Goal: Information Seeking & Learning: Learn about a topic

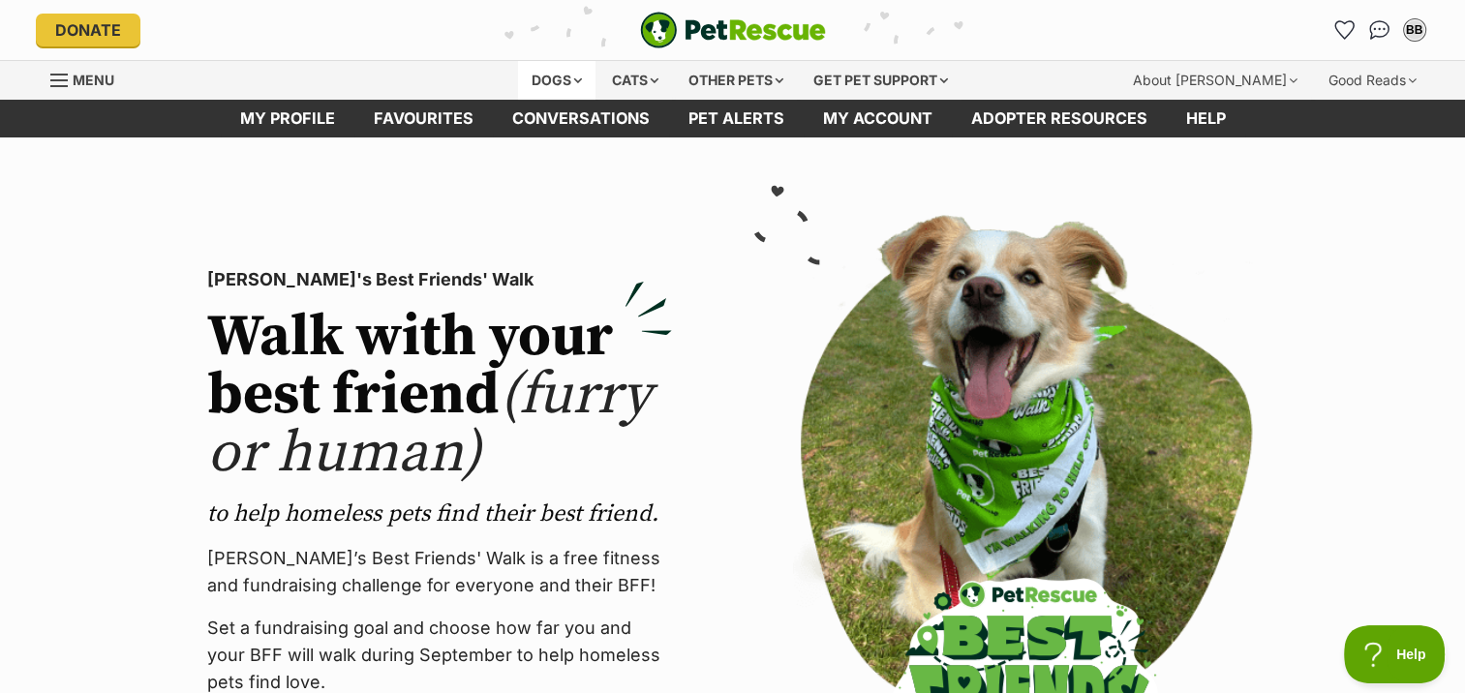
click at [546, 77] on div "Dogs" at bounding box center [556, 80] width 77 height 39
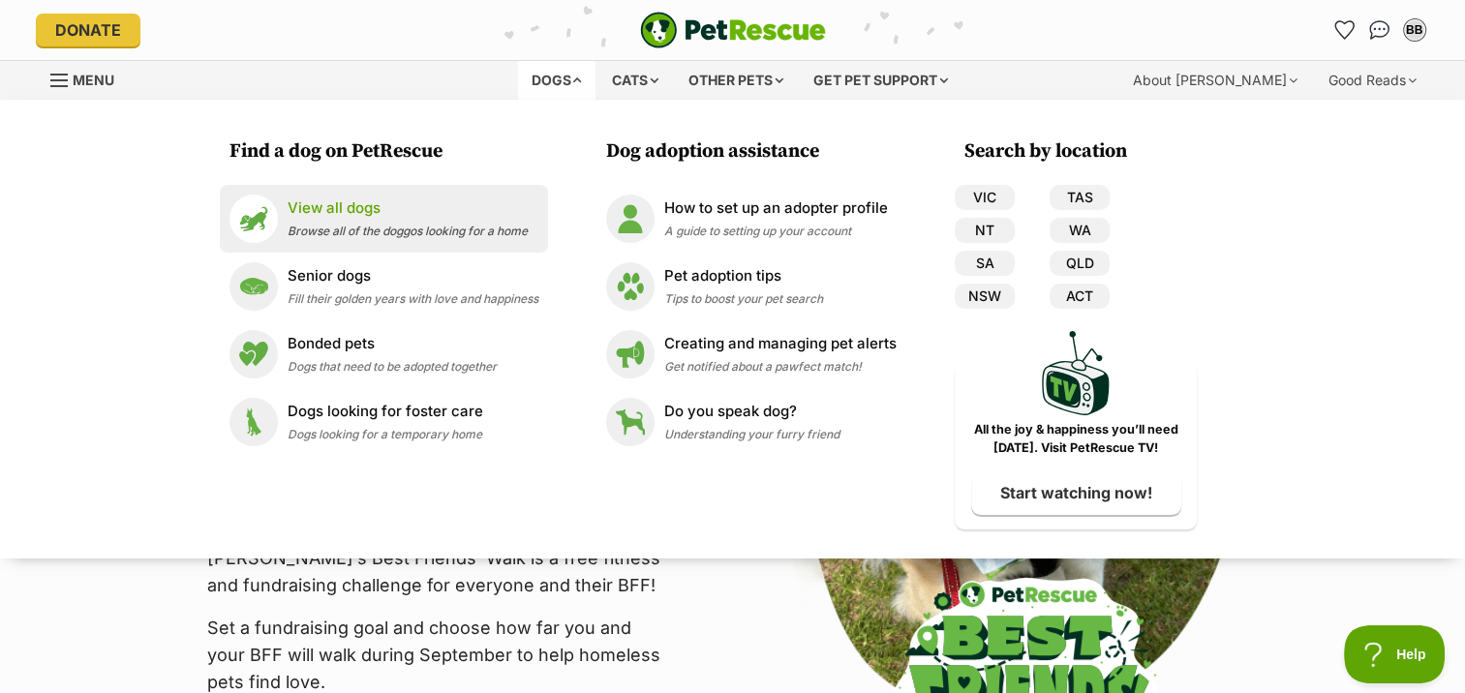
click at [352, 207] on p "View all dogs" at bounding box center [407, 208] width 240 height 22
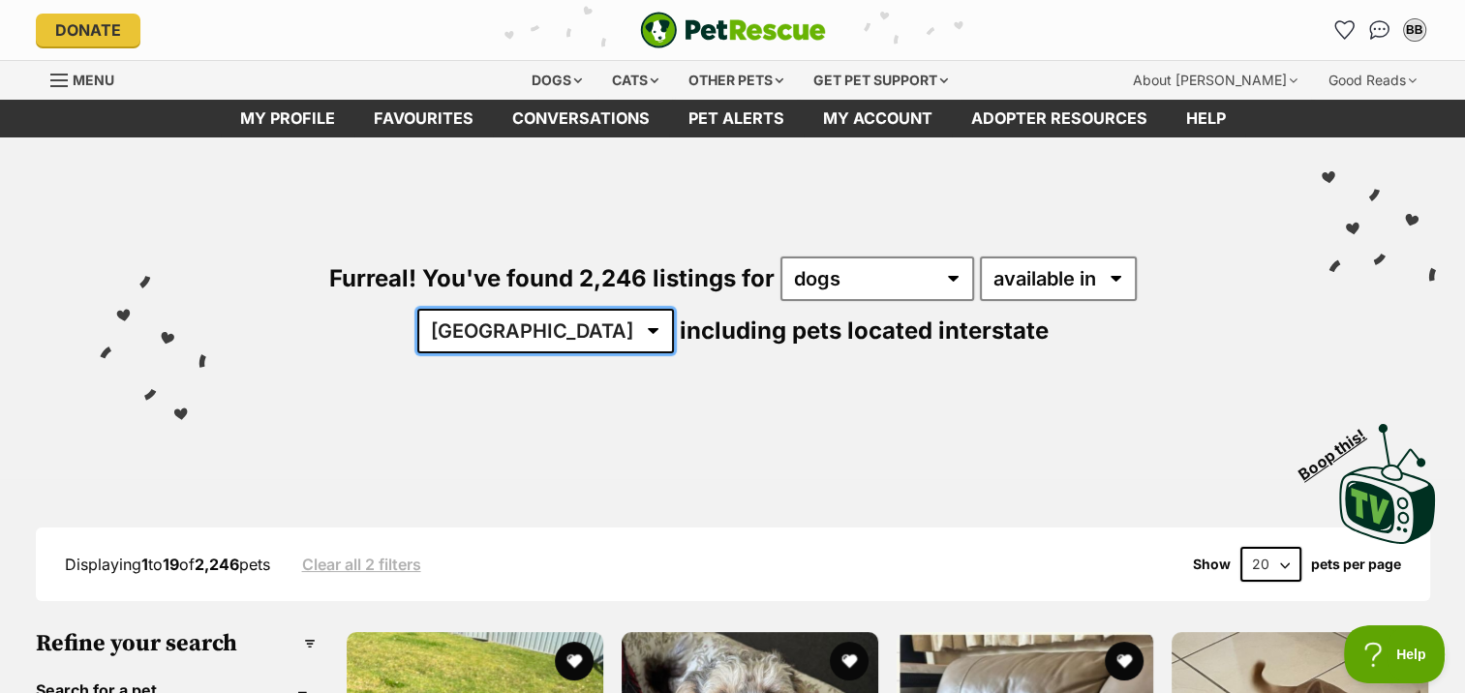
click at [674, 309] on select "Australia ACT NSW NT QLD SA TAS VIC WA" at bounding box center [545, 331] width 257 height 45
select select "NSW"
click at [674, 309] on select "Australia ACT NSW NT QLD SA TAS VIC WA" at bounding box center [545, 331] width 257 height 45
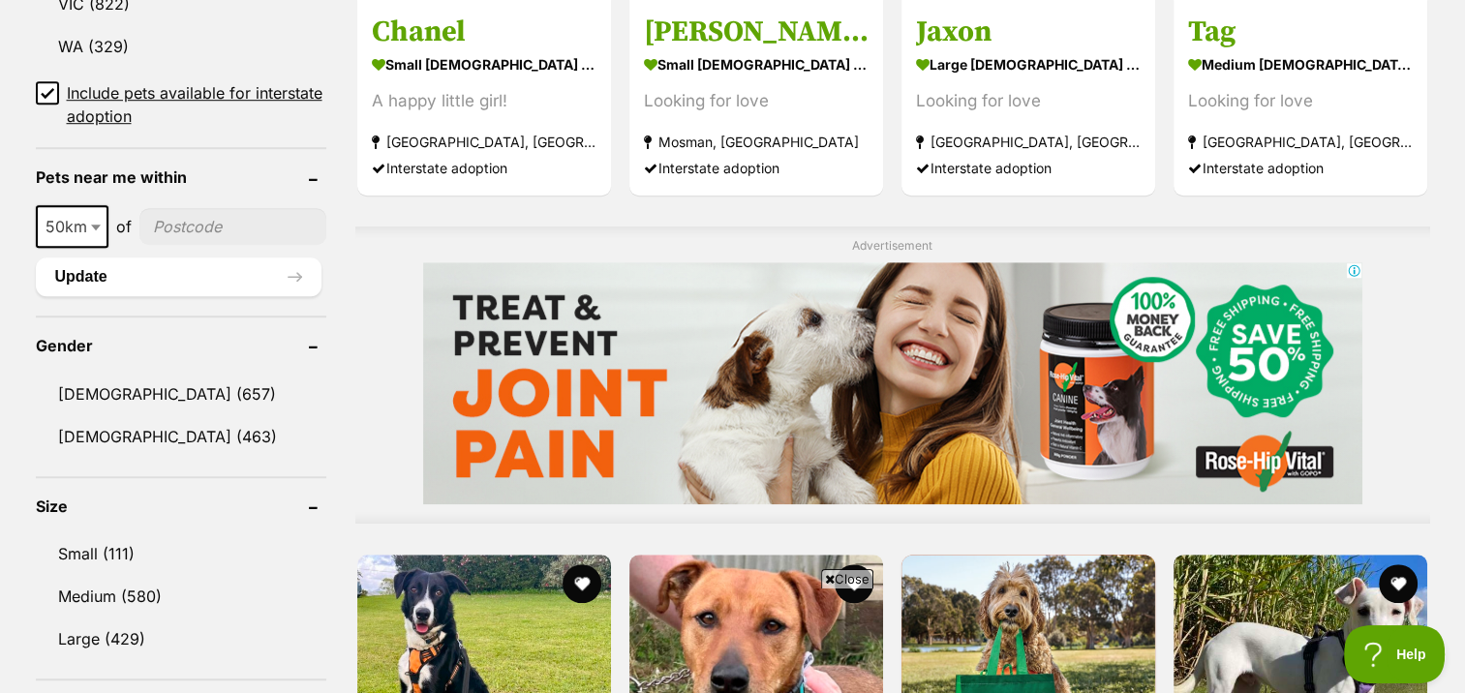
click at [228, 208] on input"] "postcode" at bounding box center [232, 226] width 187 height 37
click at [238, 219] on input"] "postcode" at bounding box center [232, 226] width 187 height 37
type input"] "2287"
click at [85, 275] on button "Update" at bounding box center [179, 276] width 286 height 39
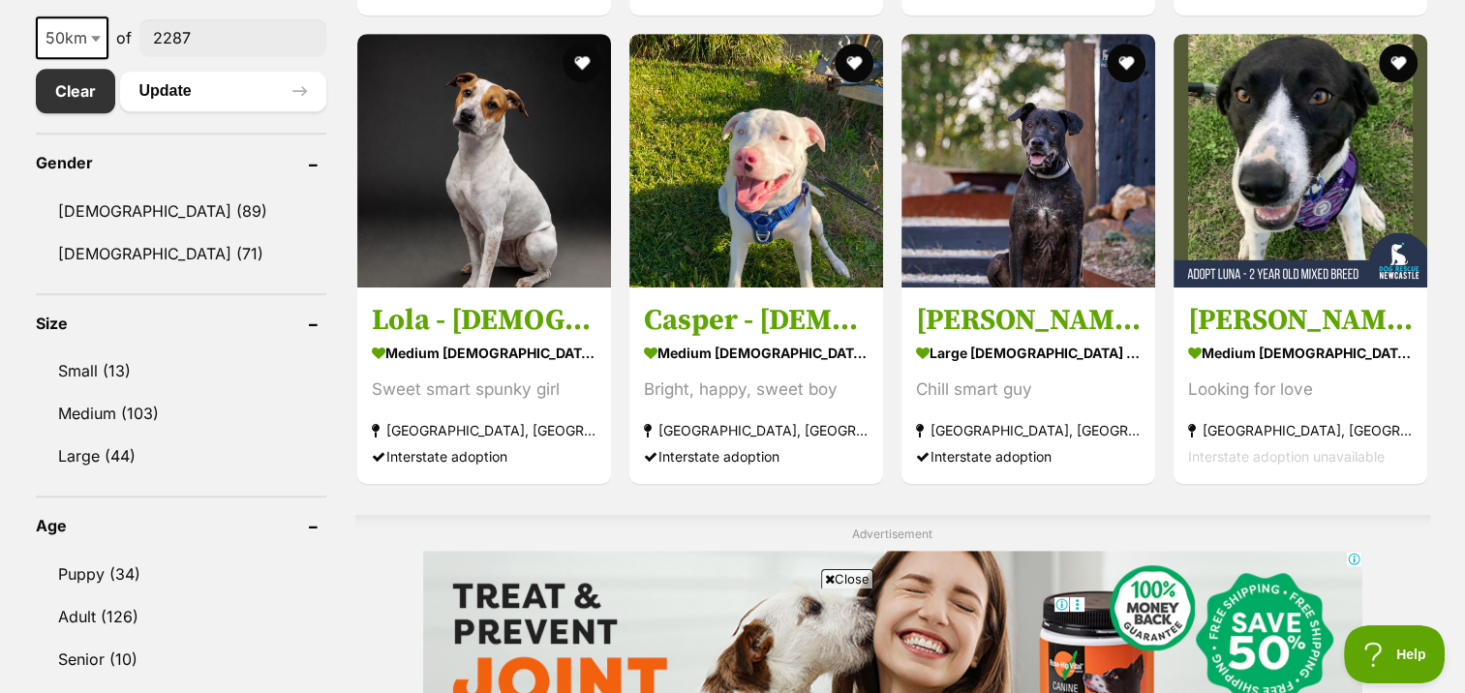
scroll to position [1065, 0]
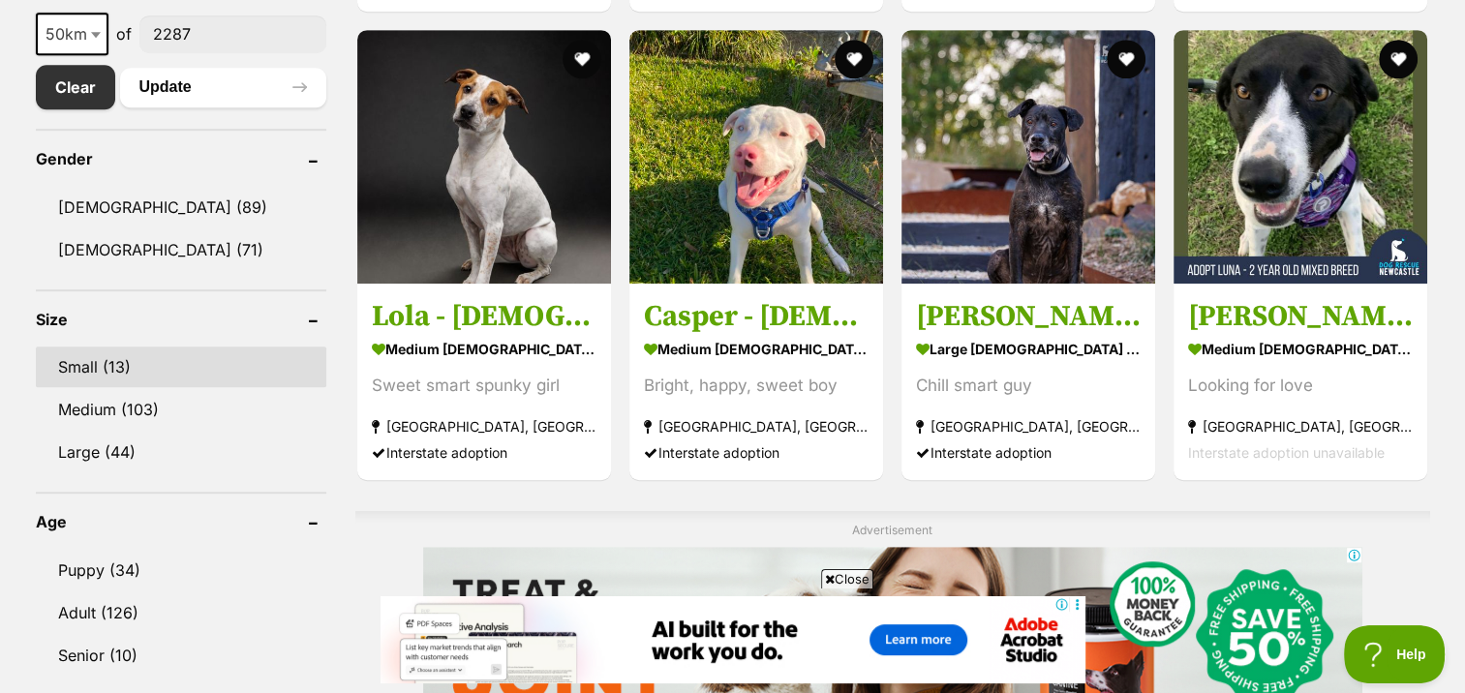
click at [84, 368] on link "Small (13)" at bounding box center [181, 367] width 290 height 41
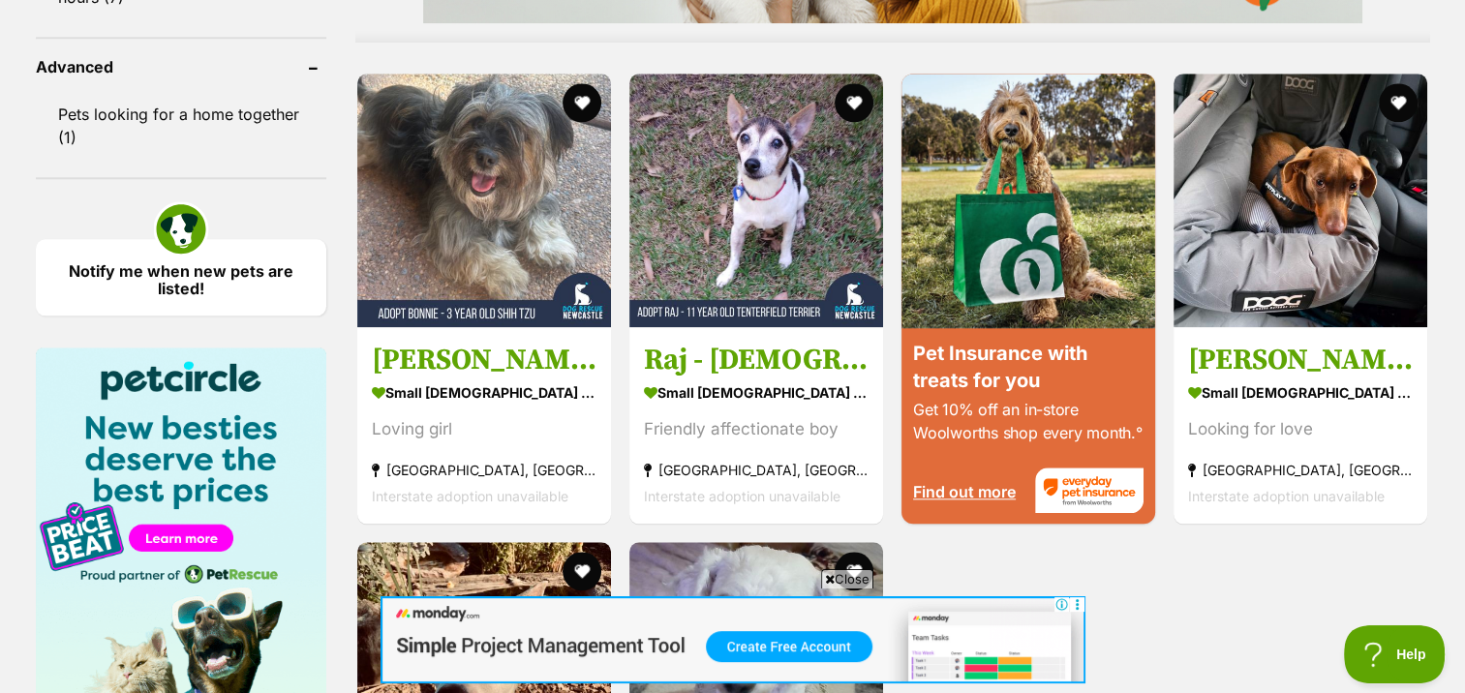
scroll to position [1936, 0]
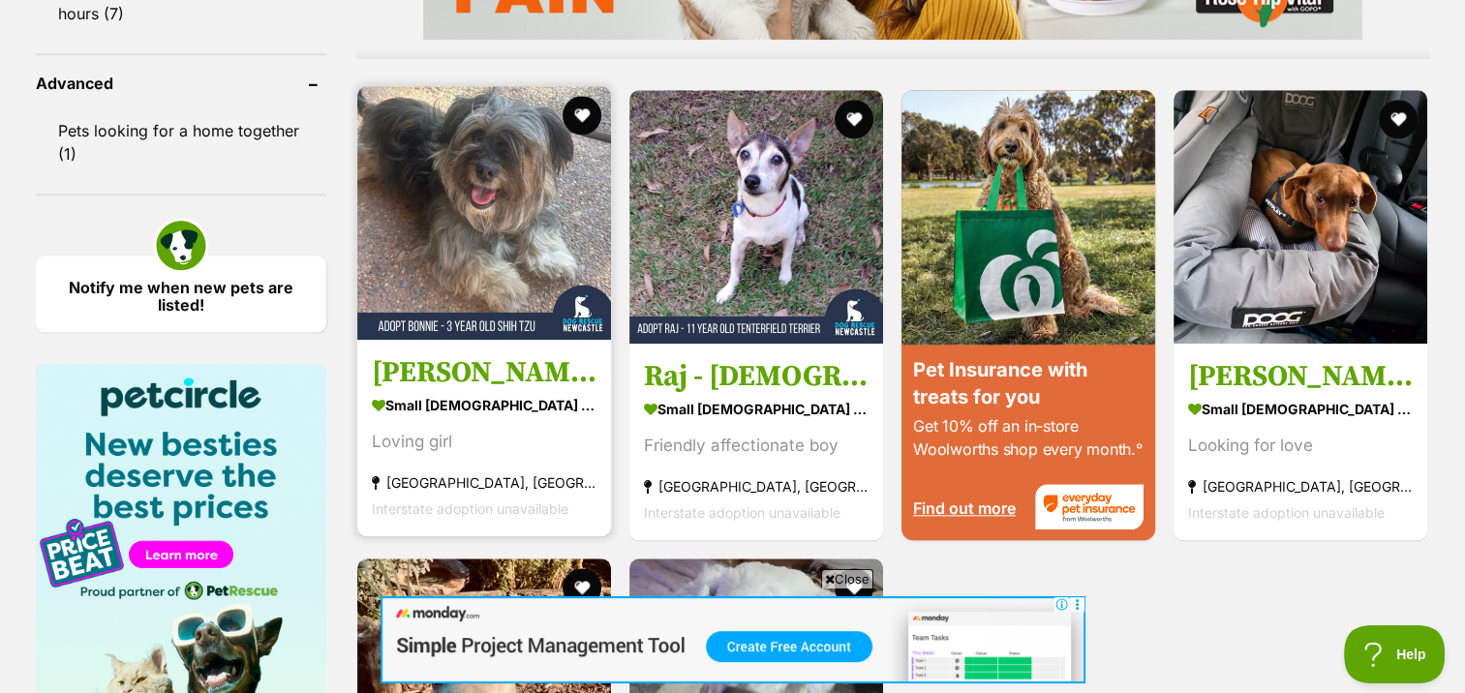
click at [487, 369] on h3 "[PERSON_NAME] - [DEMOGRAPHIC_DATA] Shih Tzu" at bounding box center [484, 372] width 225 height 37
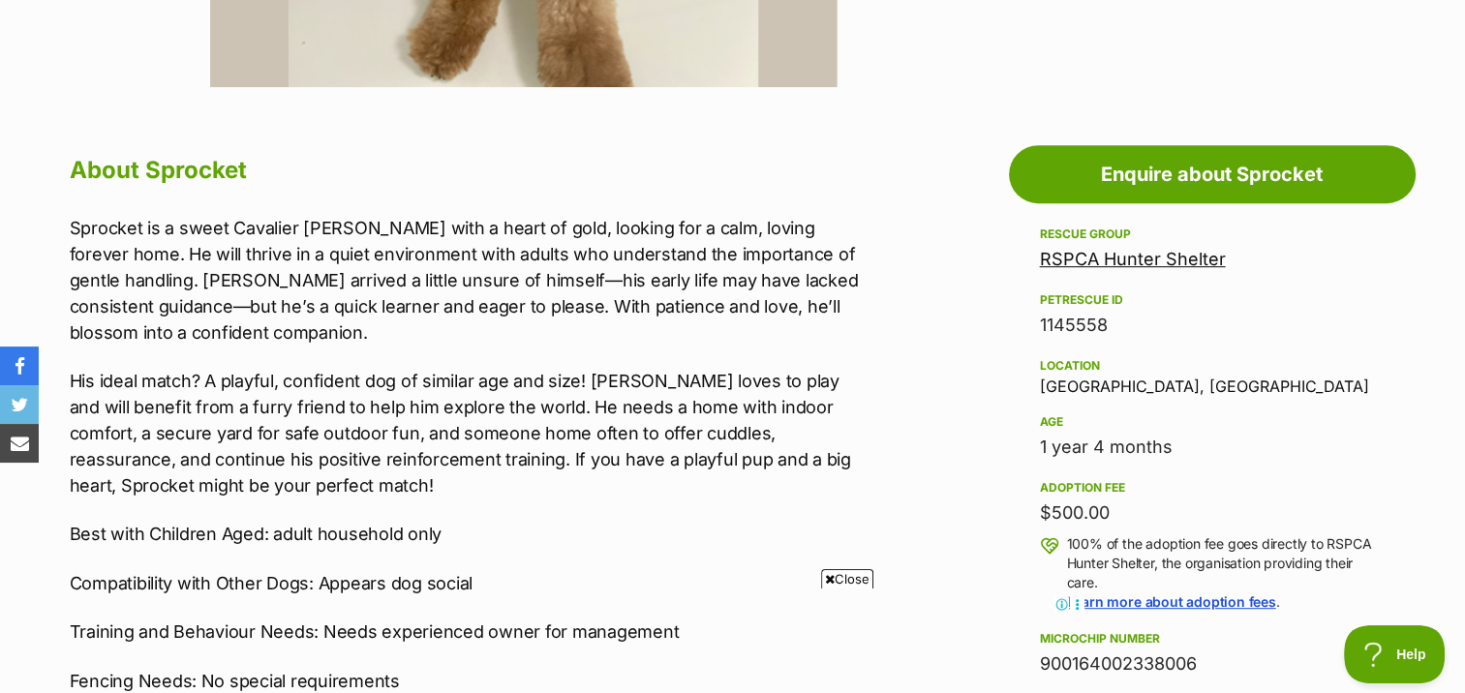
scroll to position [678, 0]
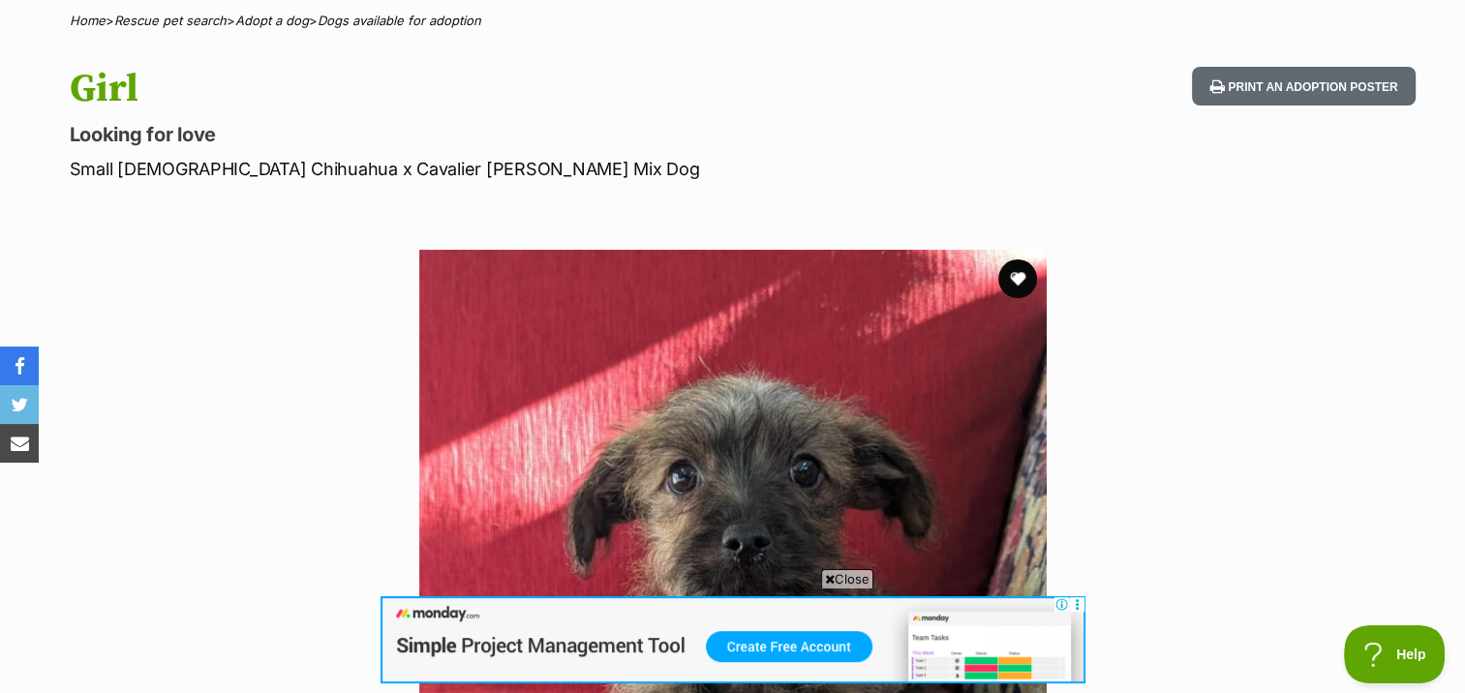
scroll to position [97, 0]
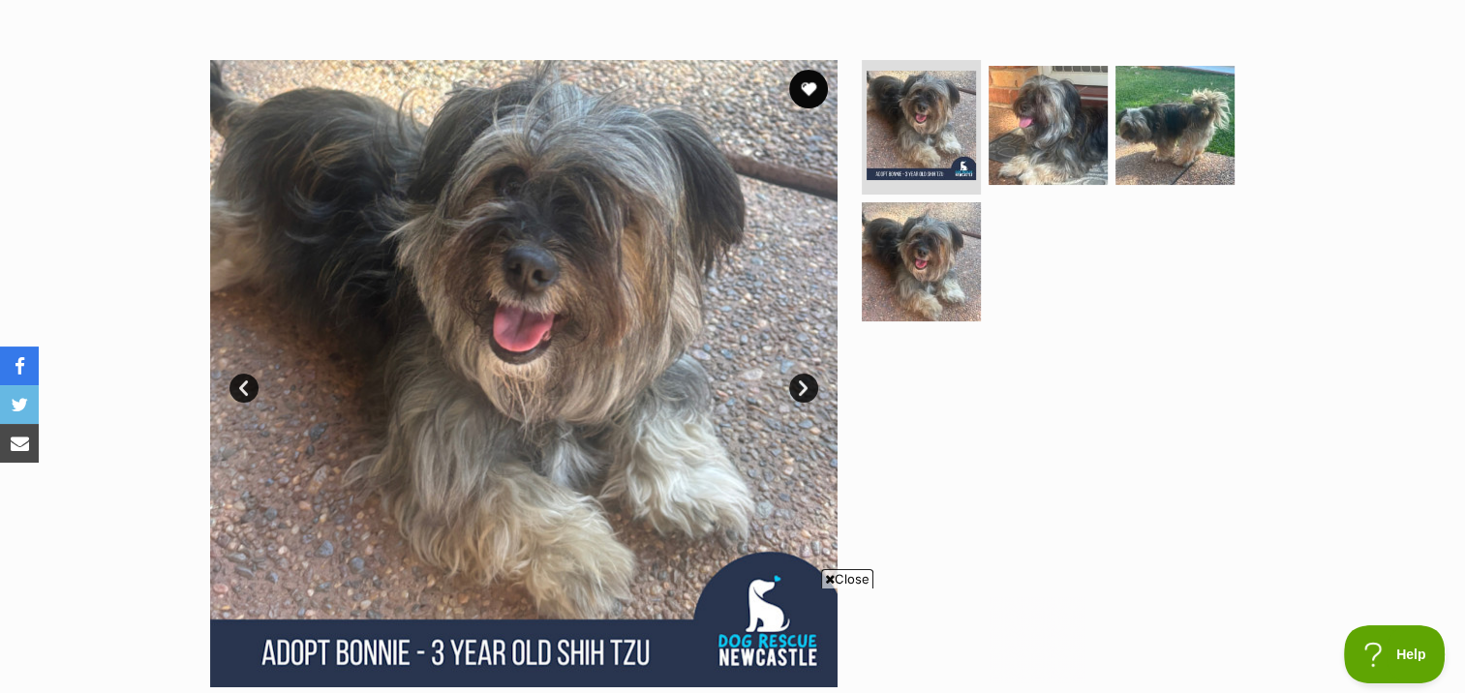
click at [795, 374] on link "Next" at bounding box center [803, 388] width 29 height 29
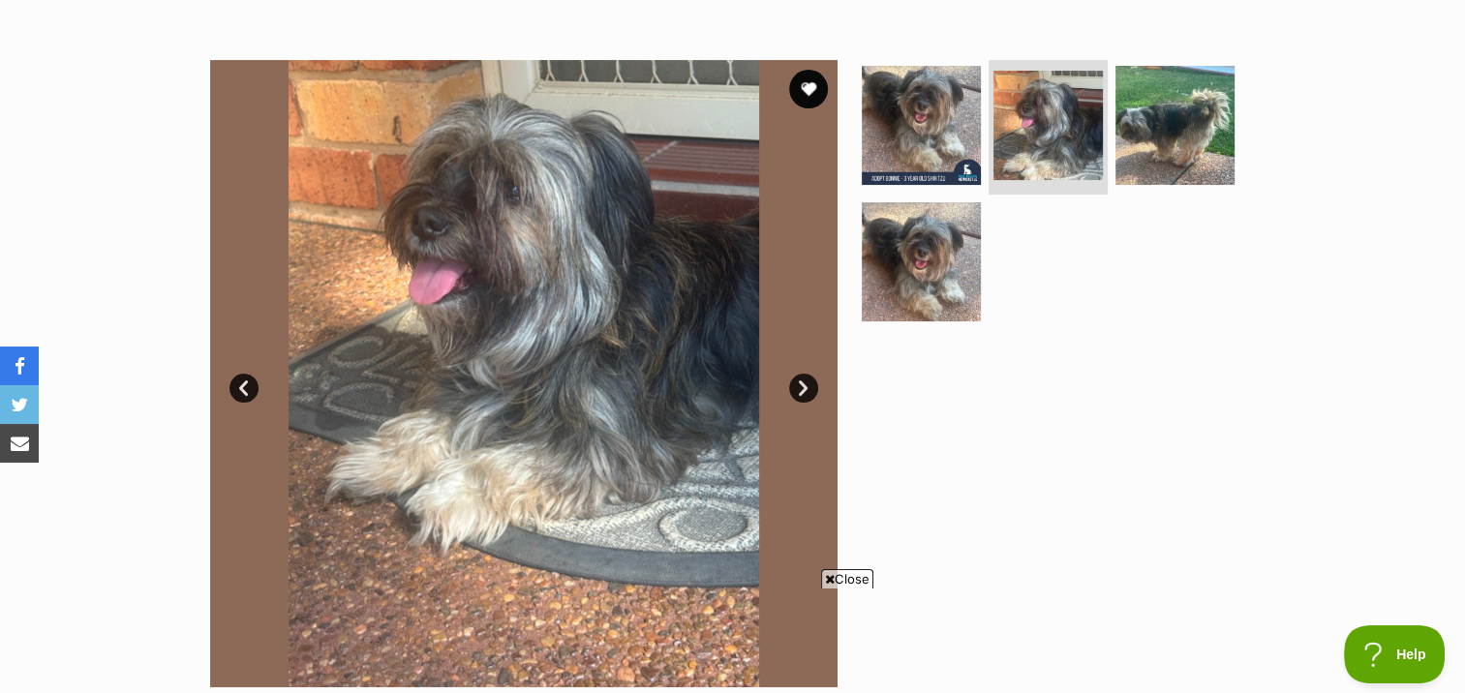
click at [799, 374] on link "Next" at bounding box center [803, 388] width 29 height 29
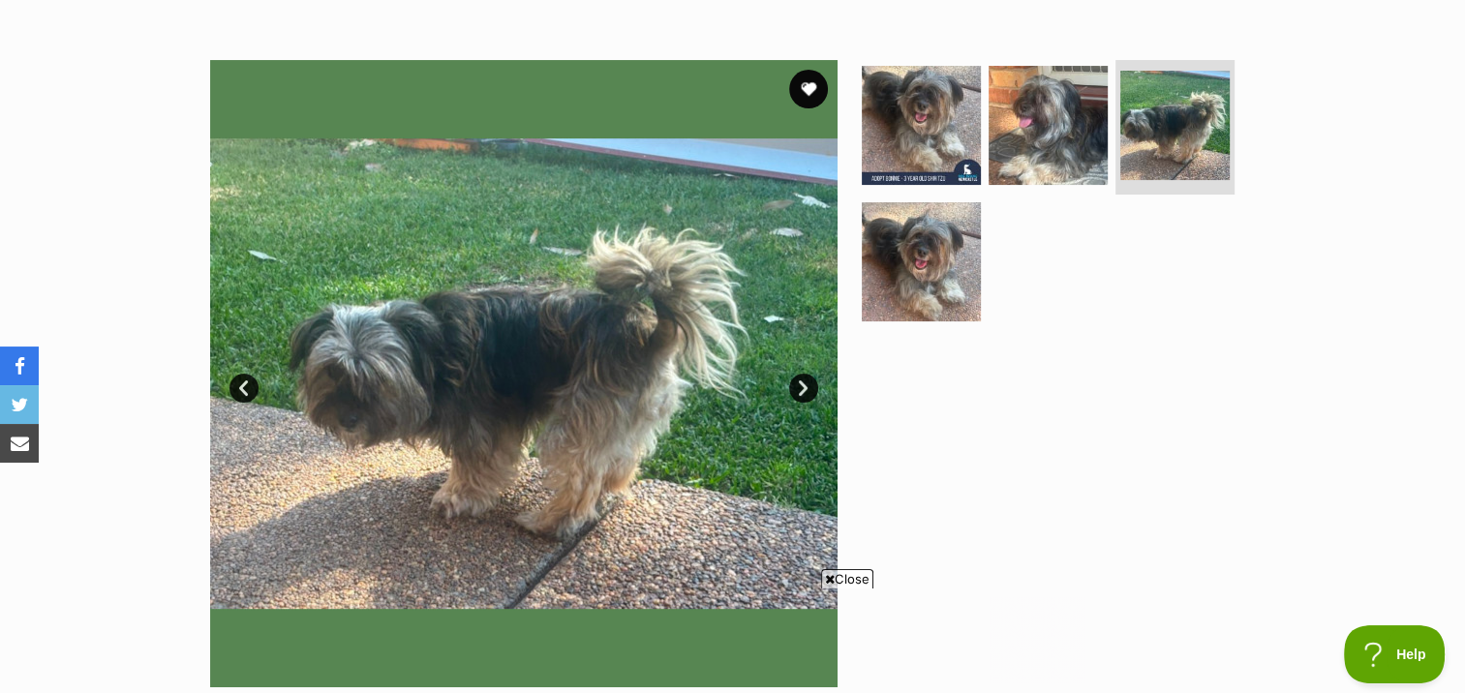
click at [799, 374] on link "Next" at bounding box center [803, 388] width 29 height 29
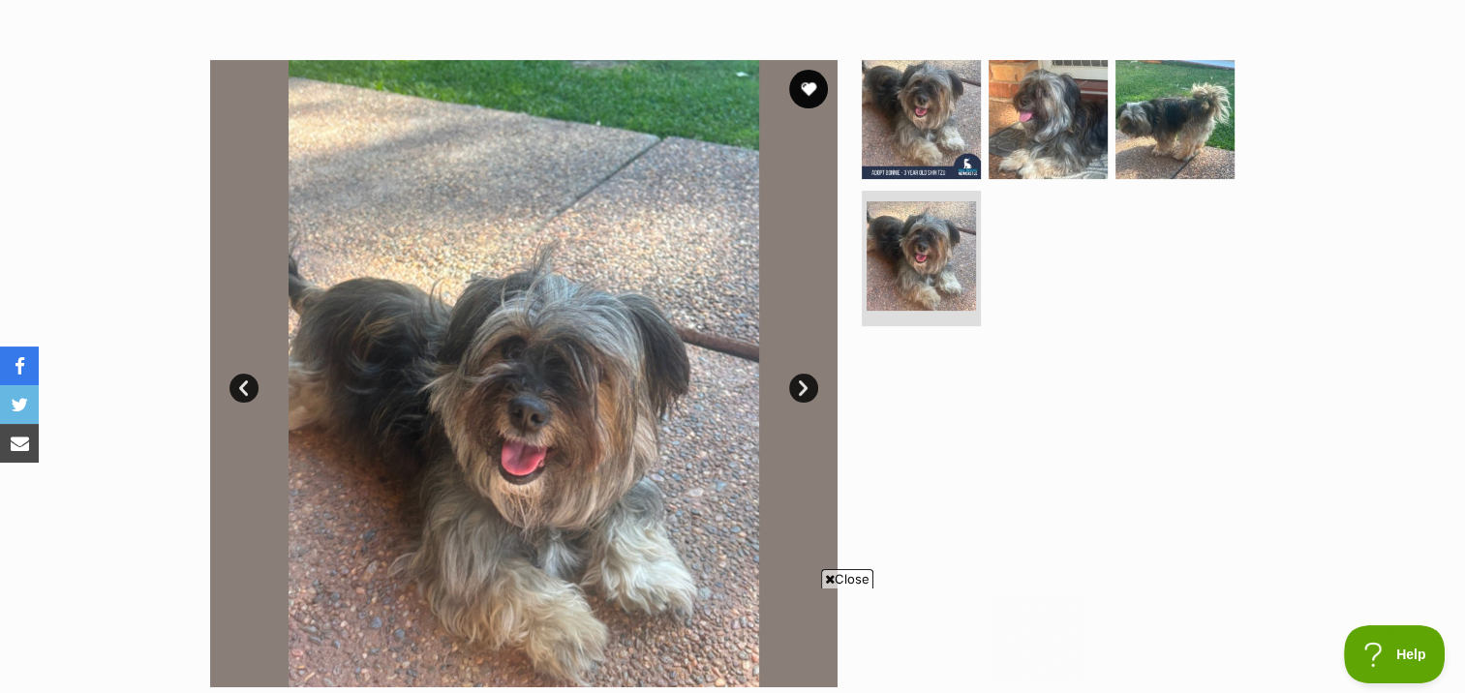
click at [799, 374] on link "Next" at bounding box center [803, 388] width 29 height 29
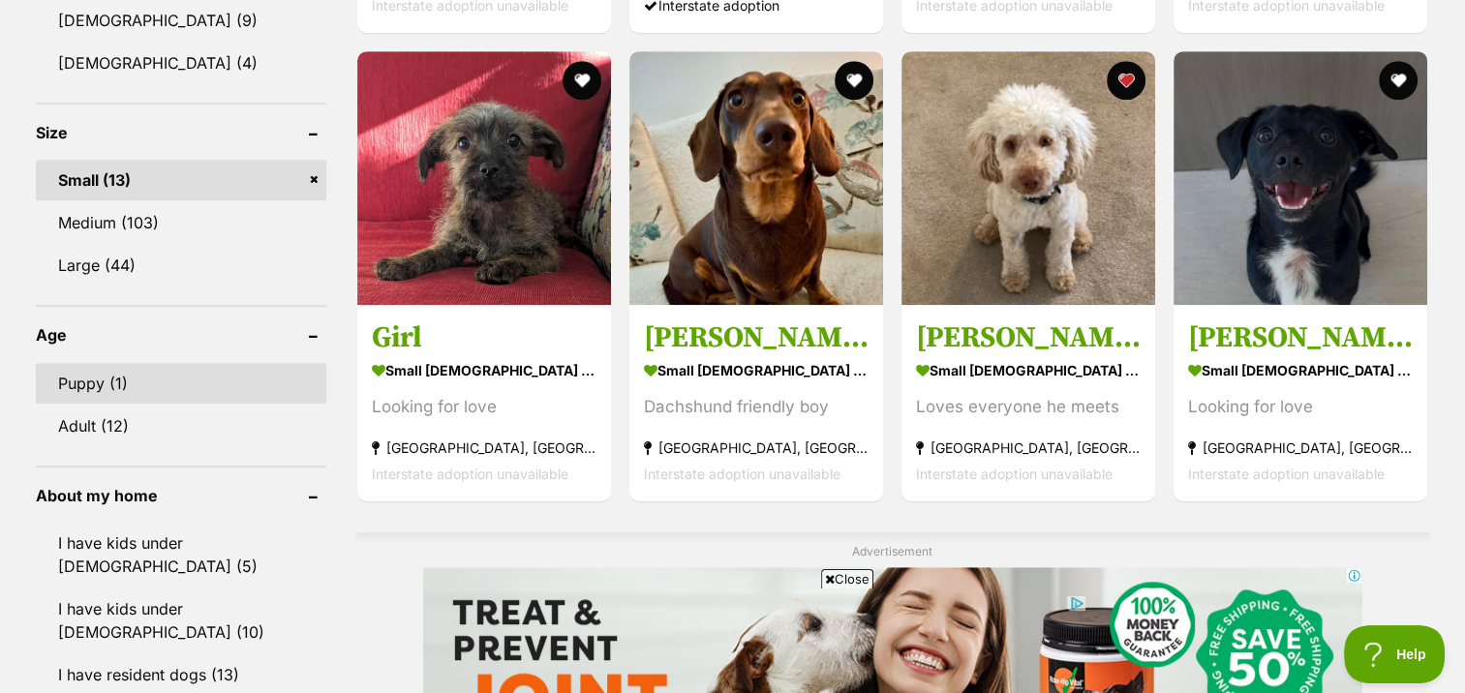
scroll to position [968, 0]
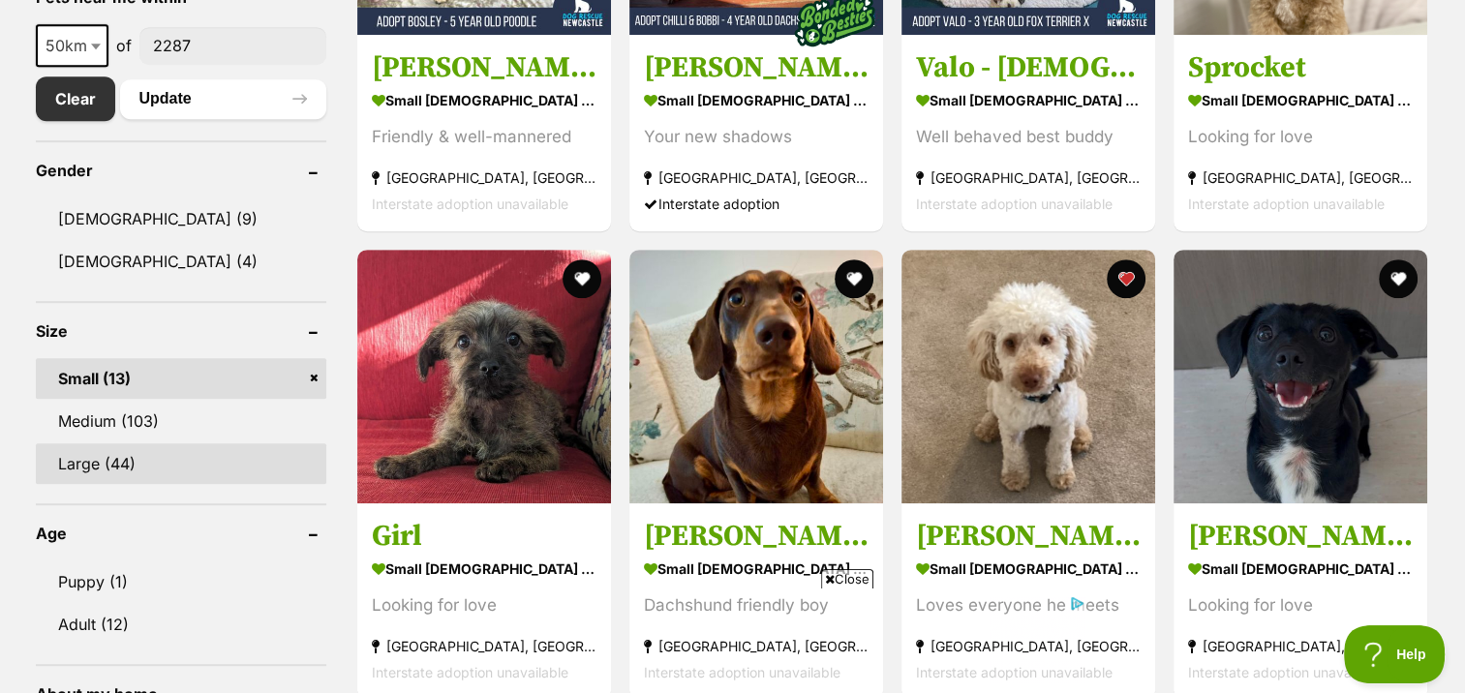
click at [111, 464] on link "Large (44)" at bounding box center [181, 463] width 290 height 41
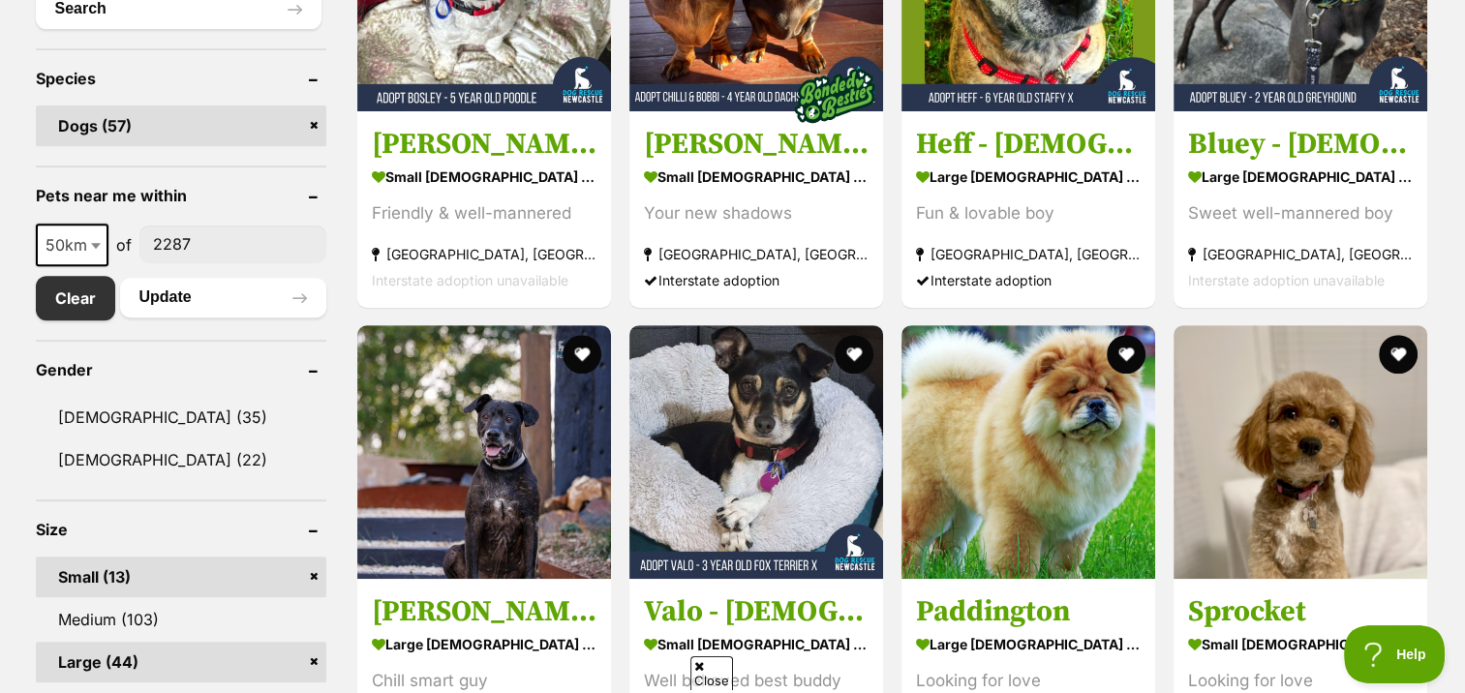
click at [105, 567] on link "Small (13)" at bounding box center [181, 577] width 290 height 41
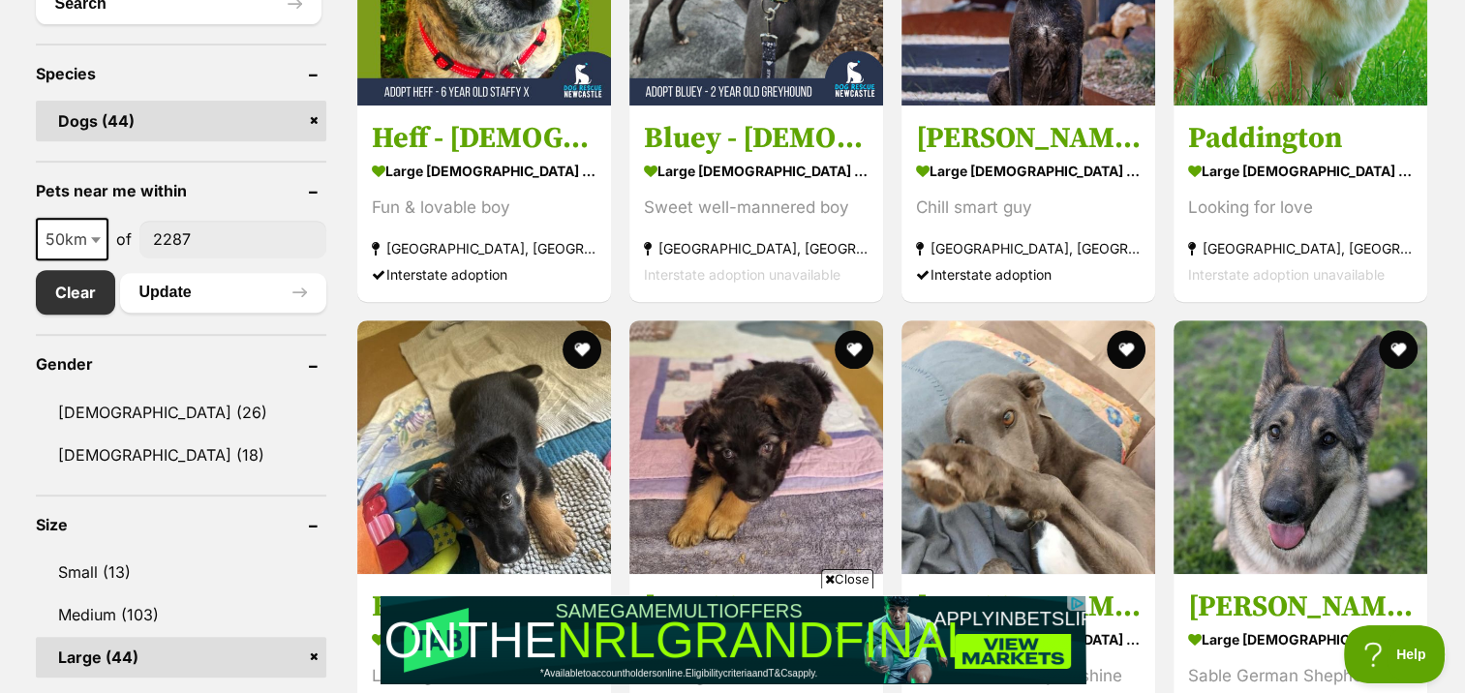
scroll to position [581, 0]
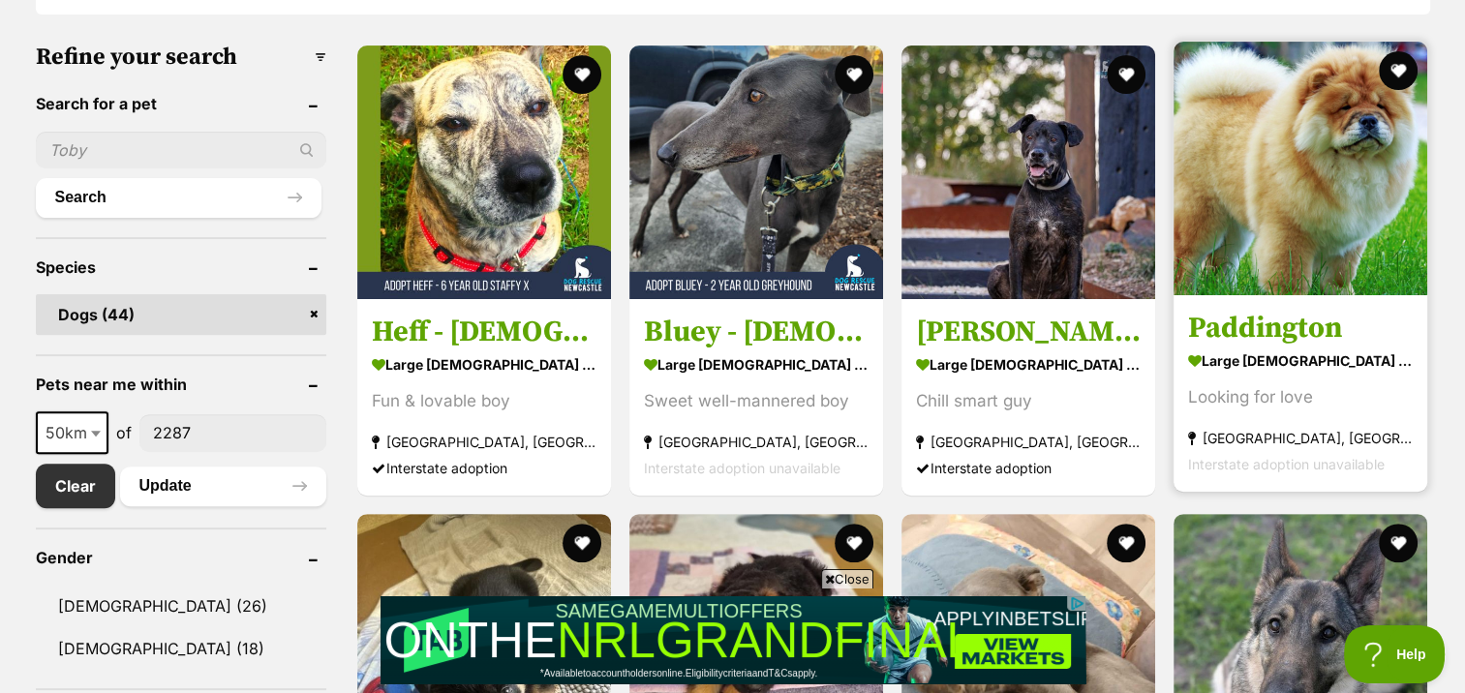
click at [1269, 321] on h3 "Paddington" at bounding box center [1300, 328] width 225 height 37
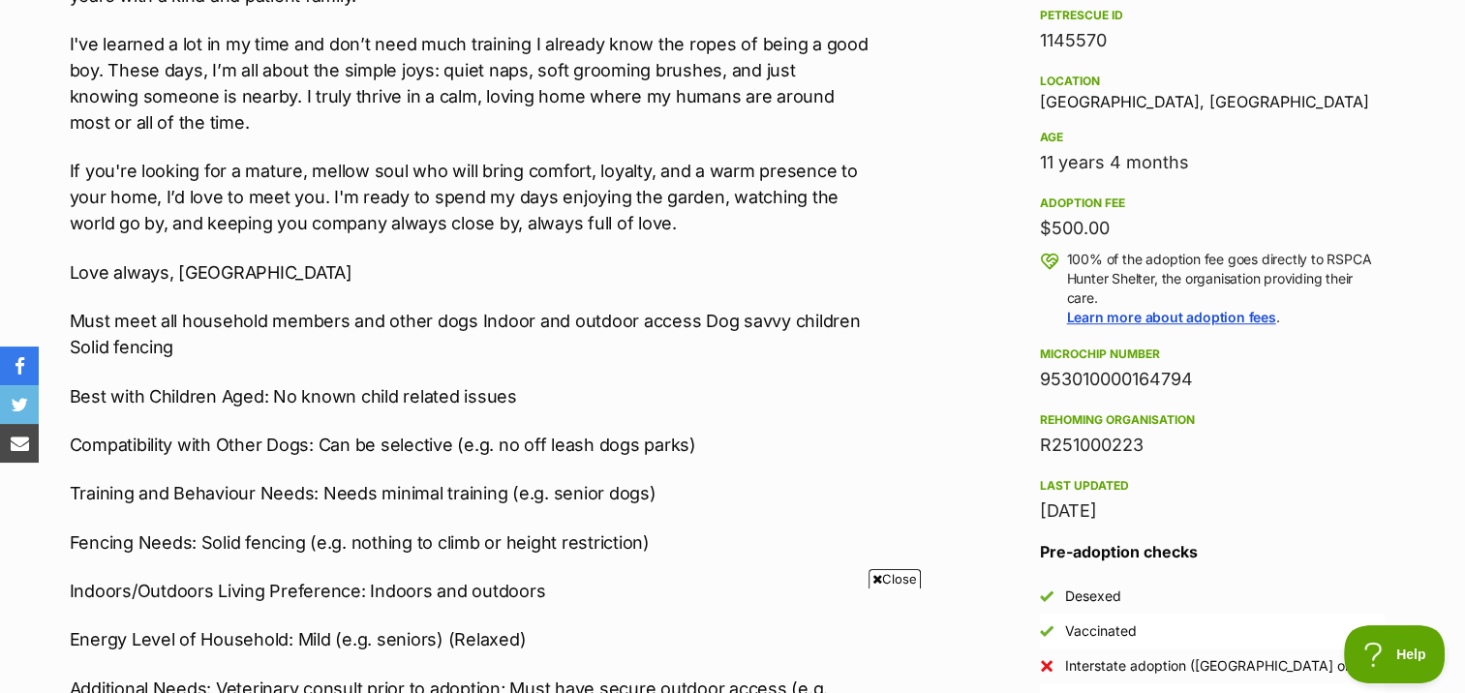
scroll to position [1258, 0]
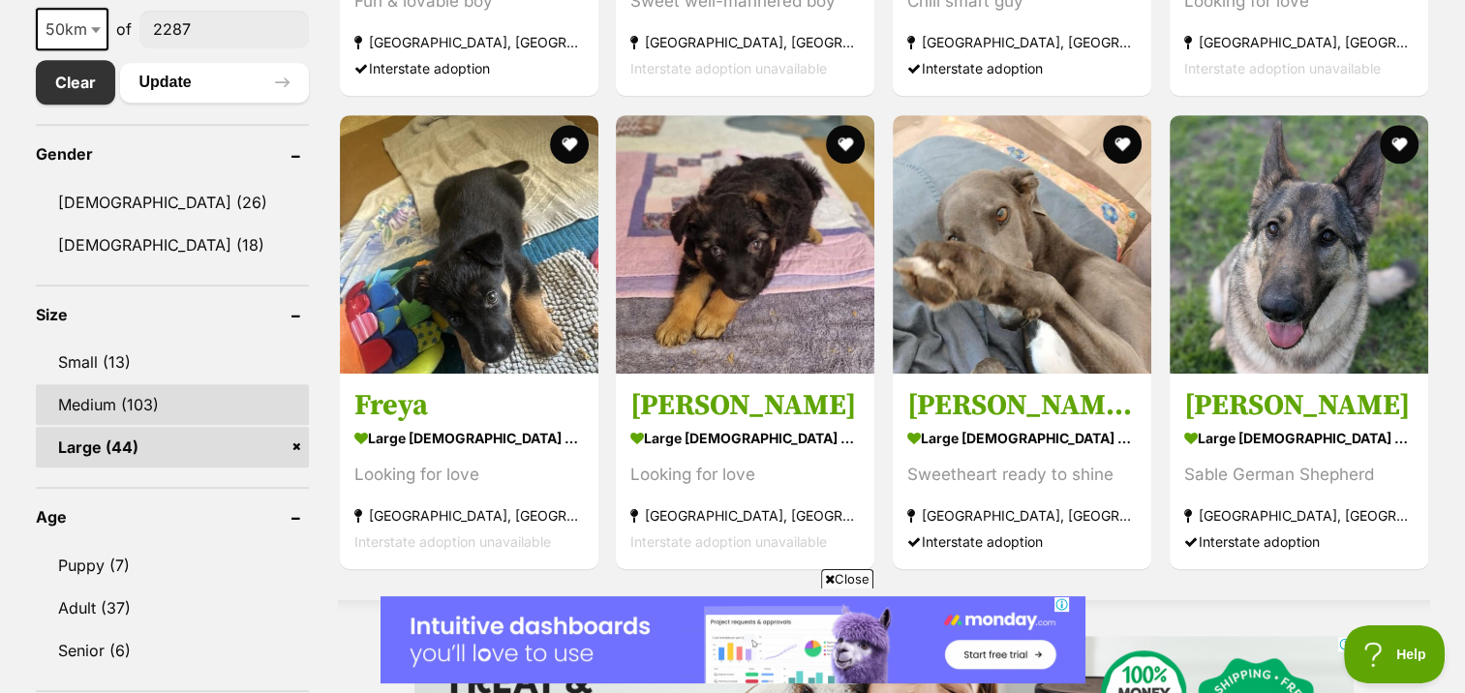
click at [136, 404] on link "Medium (103)" at bounding box center [172, 404] width 273 height 41
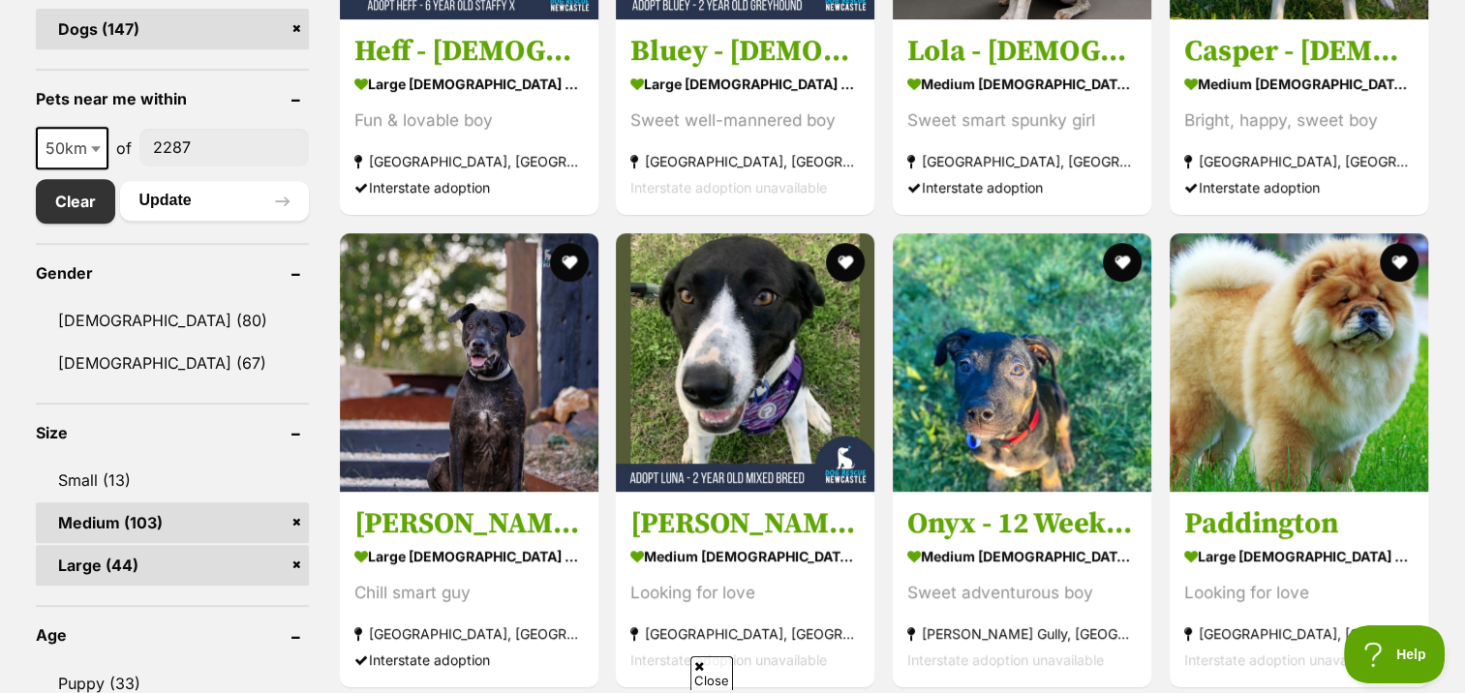
click at [113, 557] on link "Large (44)" at bounding box center [172, 565] width 273 height 41
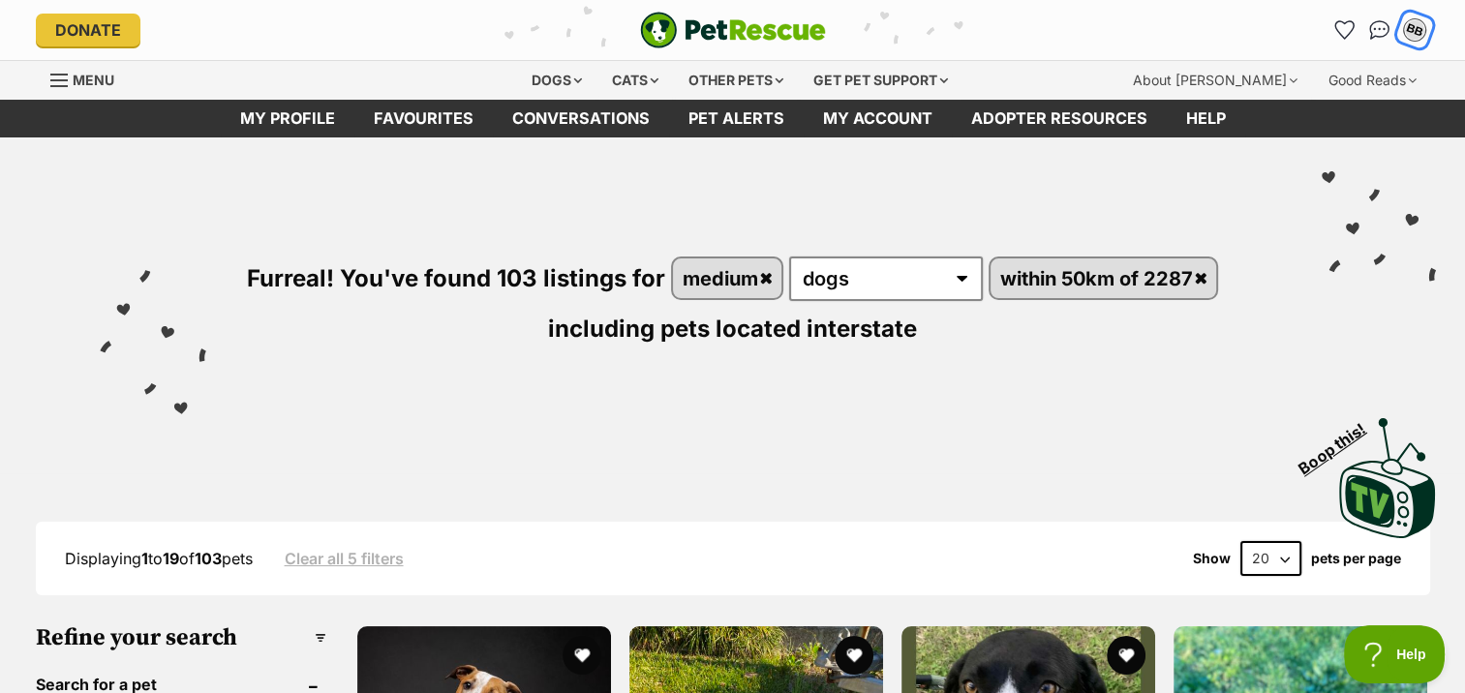
click at [1413, 29] on div "BB" at bounding box center [1414, 29] width 25 height 25
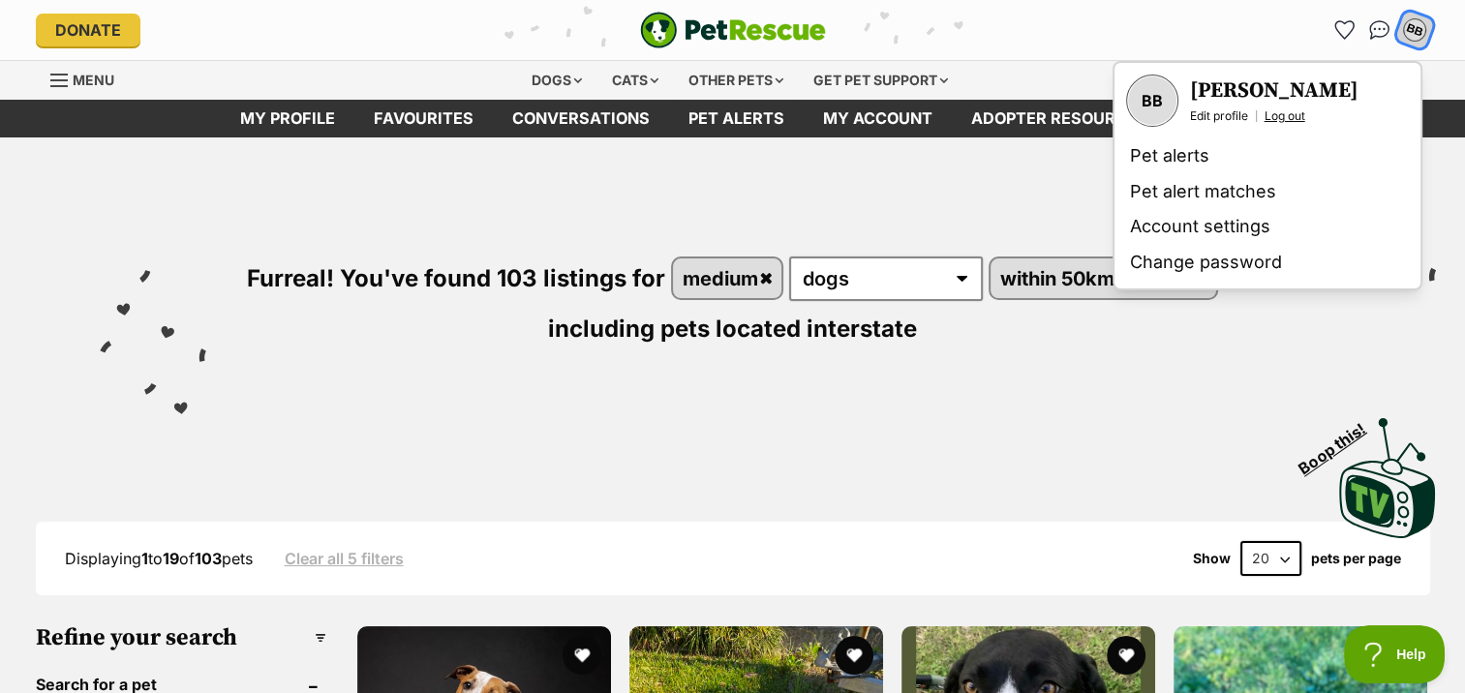
click at [1293, 117] on link "Log out" at bounding box center [1284, 115] width 41 height 15
